Goal: Task Accomplishment & Management: Manage account settings

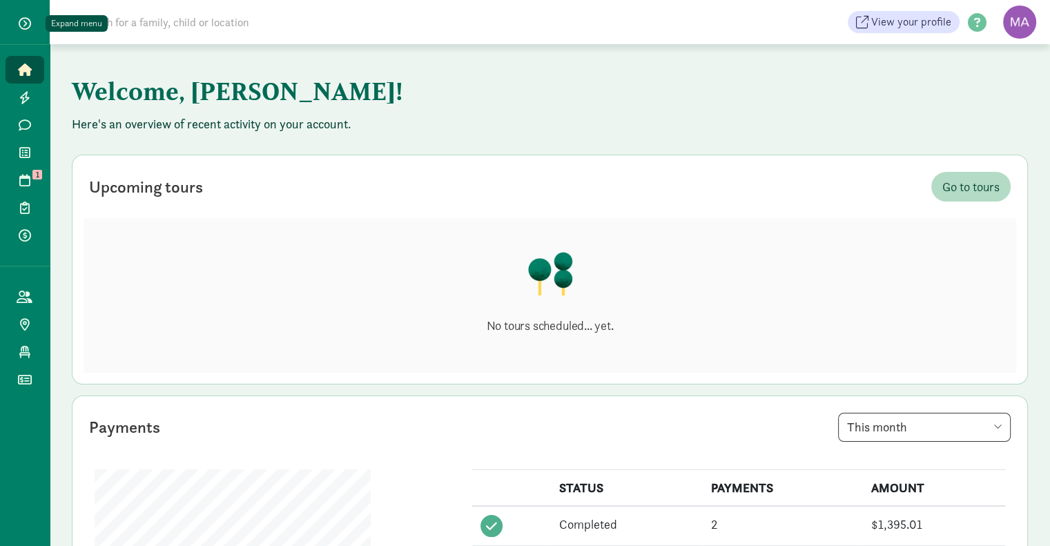
click at [24, 20] on span "button" at bounding box center [25, 23] width 12 height 12
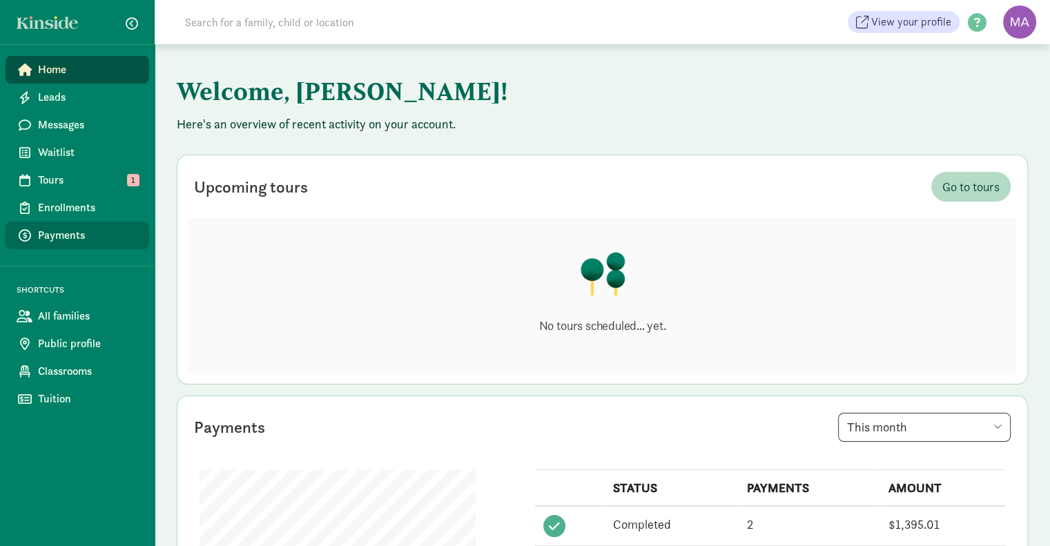
click at [66, 239] on span "Payments" at bounding box center [88, 235] width 100 height 17
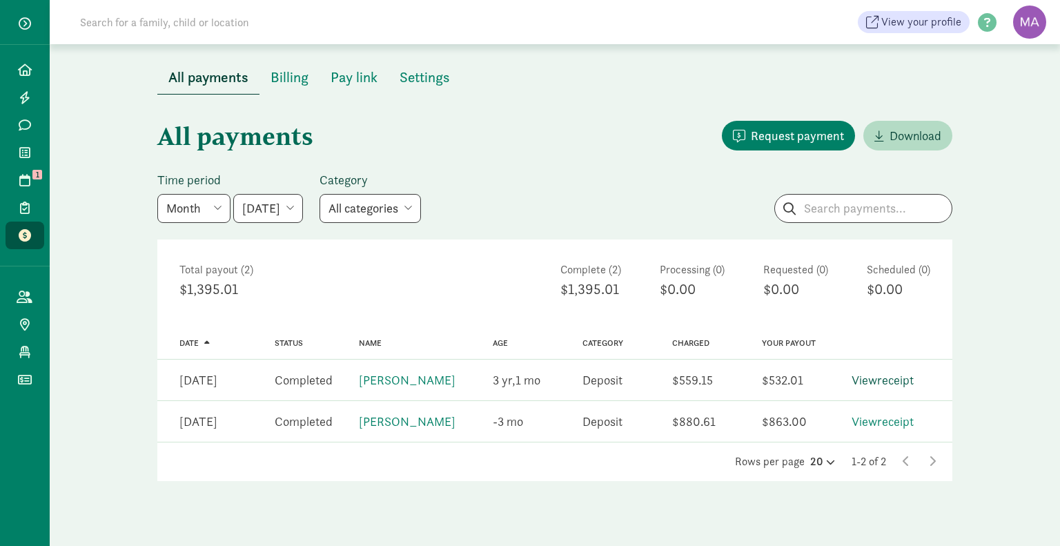
click at [867, 376] on link "View receipt" at bounding box center [883, 380] width 62 height 16
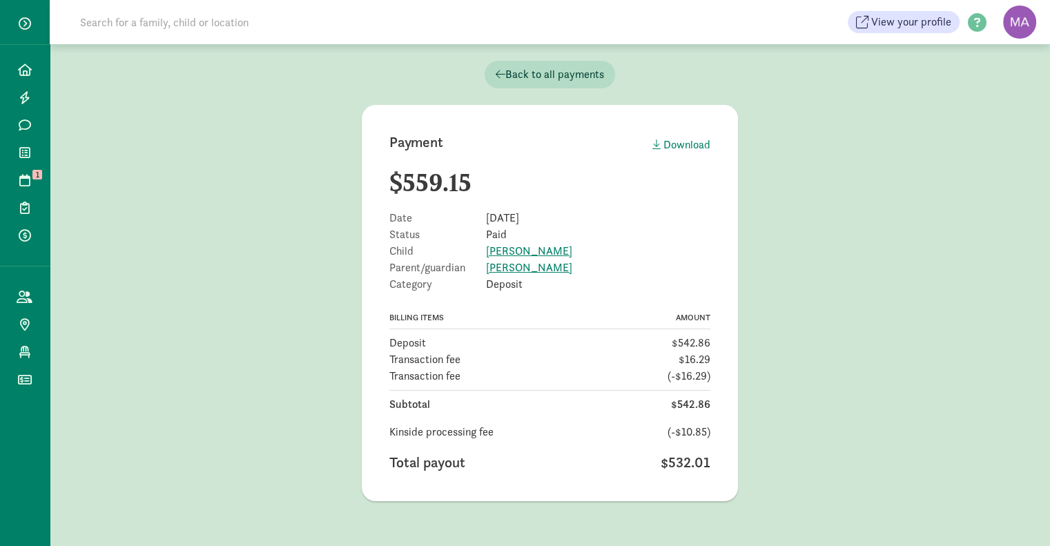
click at [658, 144] on icon at bounding box center [656, 144] width 8 height 11
